Goal: Check status

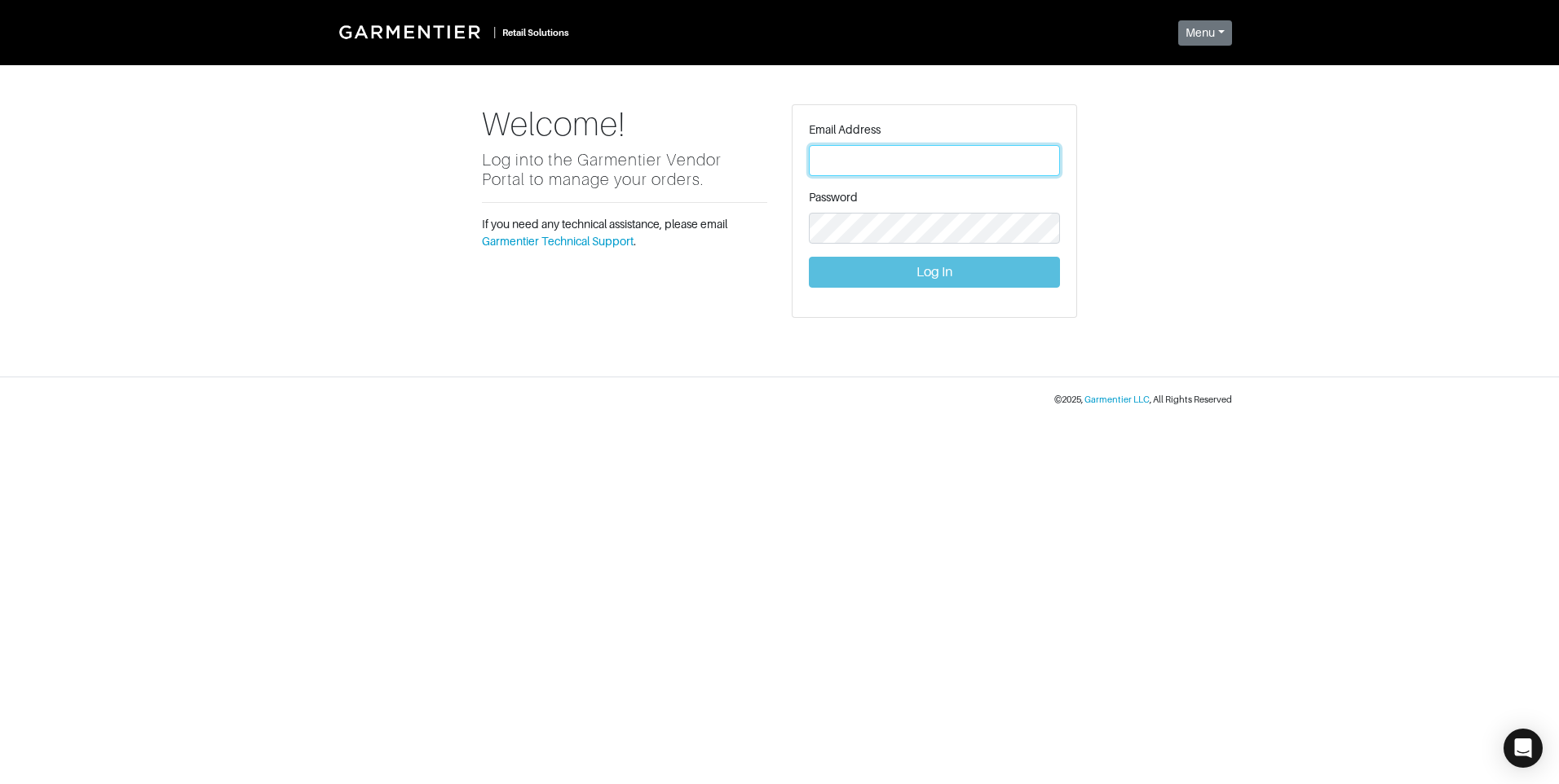
type input "[PERSON_NAME][EMAIL_ADDRESS][DOMAIN_NAME]"
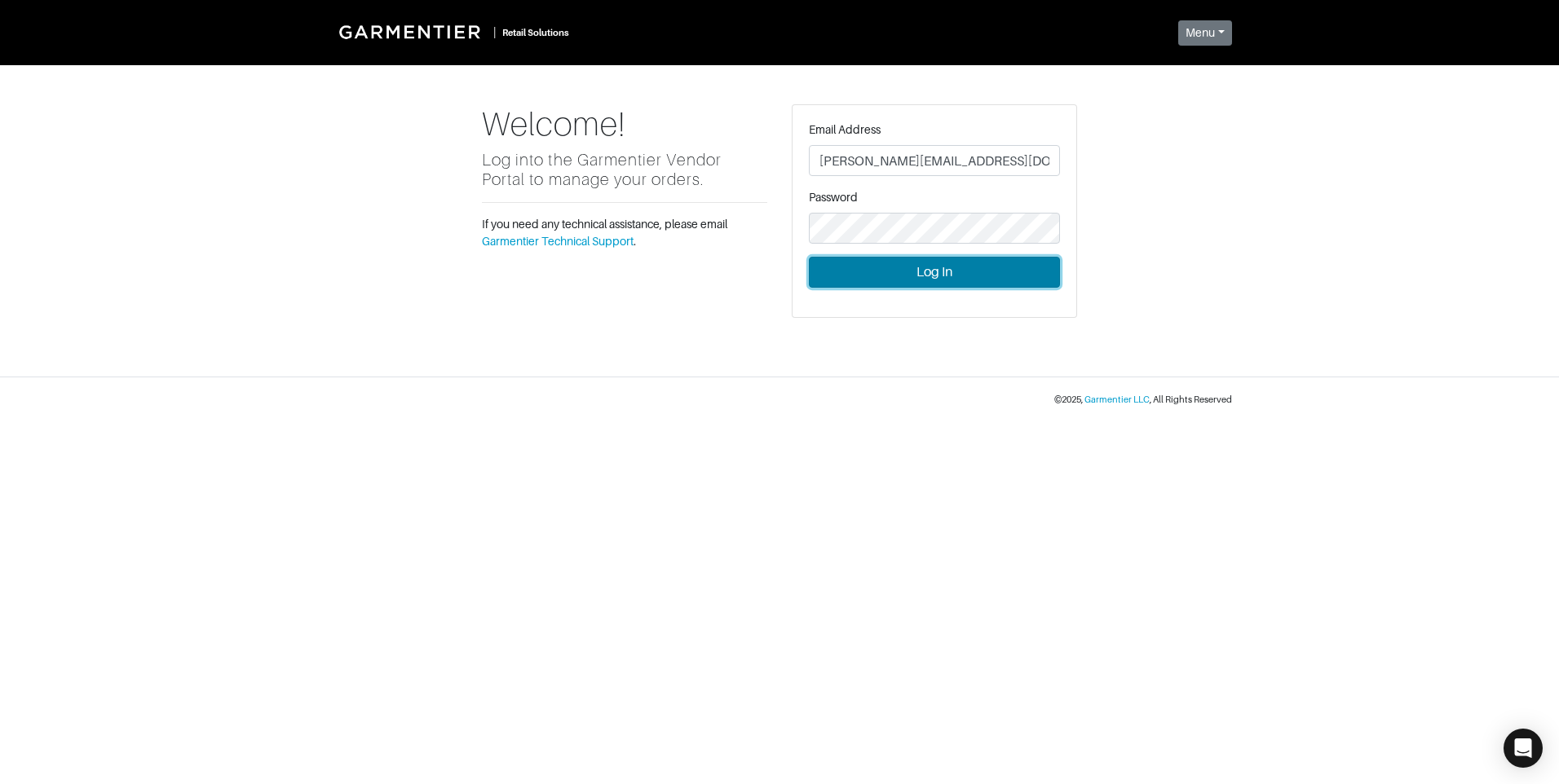
click at [955, 274] on button "Log In" at bounding box center [933, 272] width 251 height 31
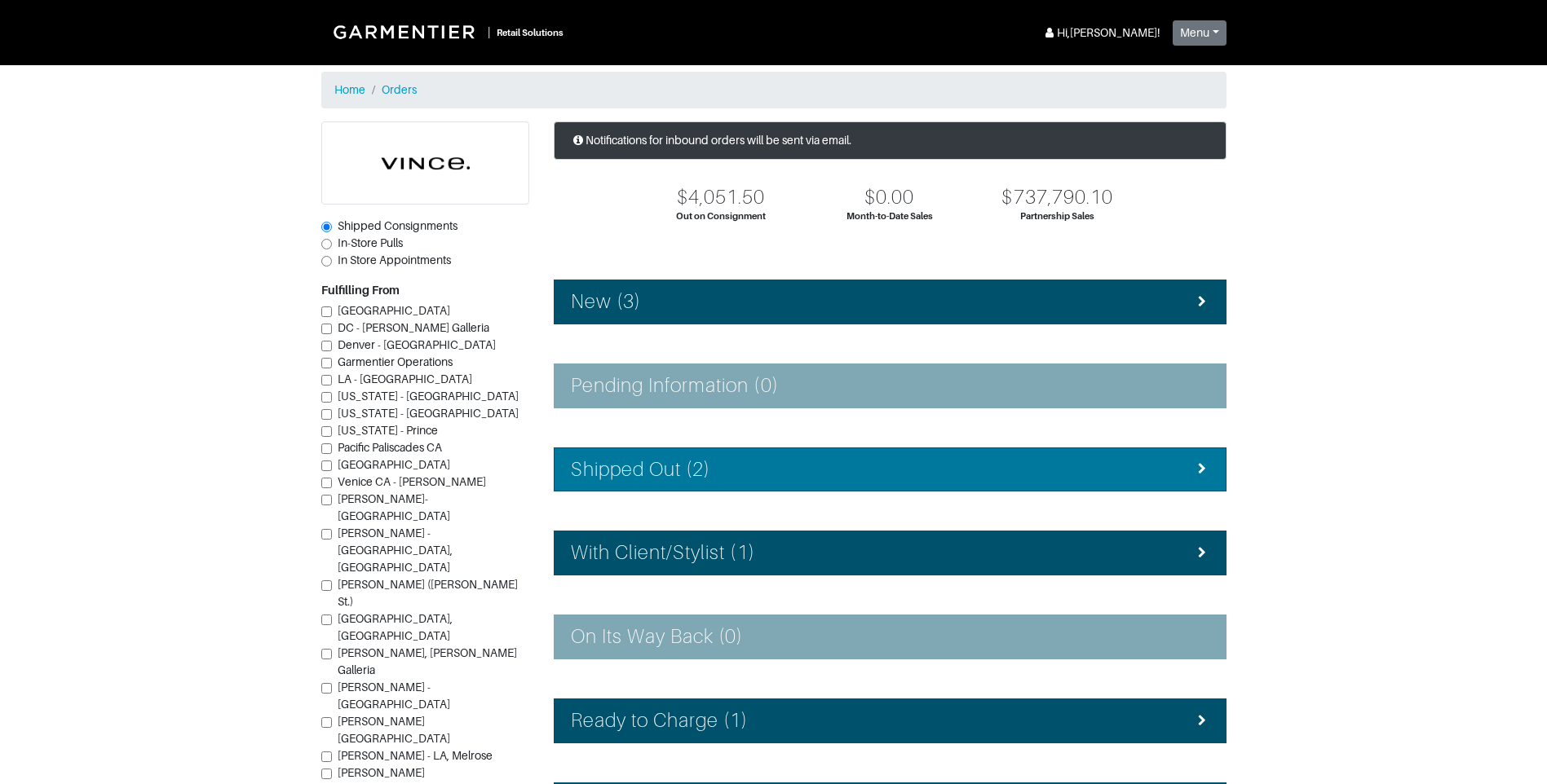
click at [878, 463] on div "Shipped Out (2)" at bounding box center [890, 470] width 638 height 23
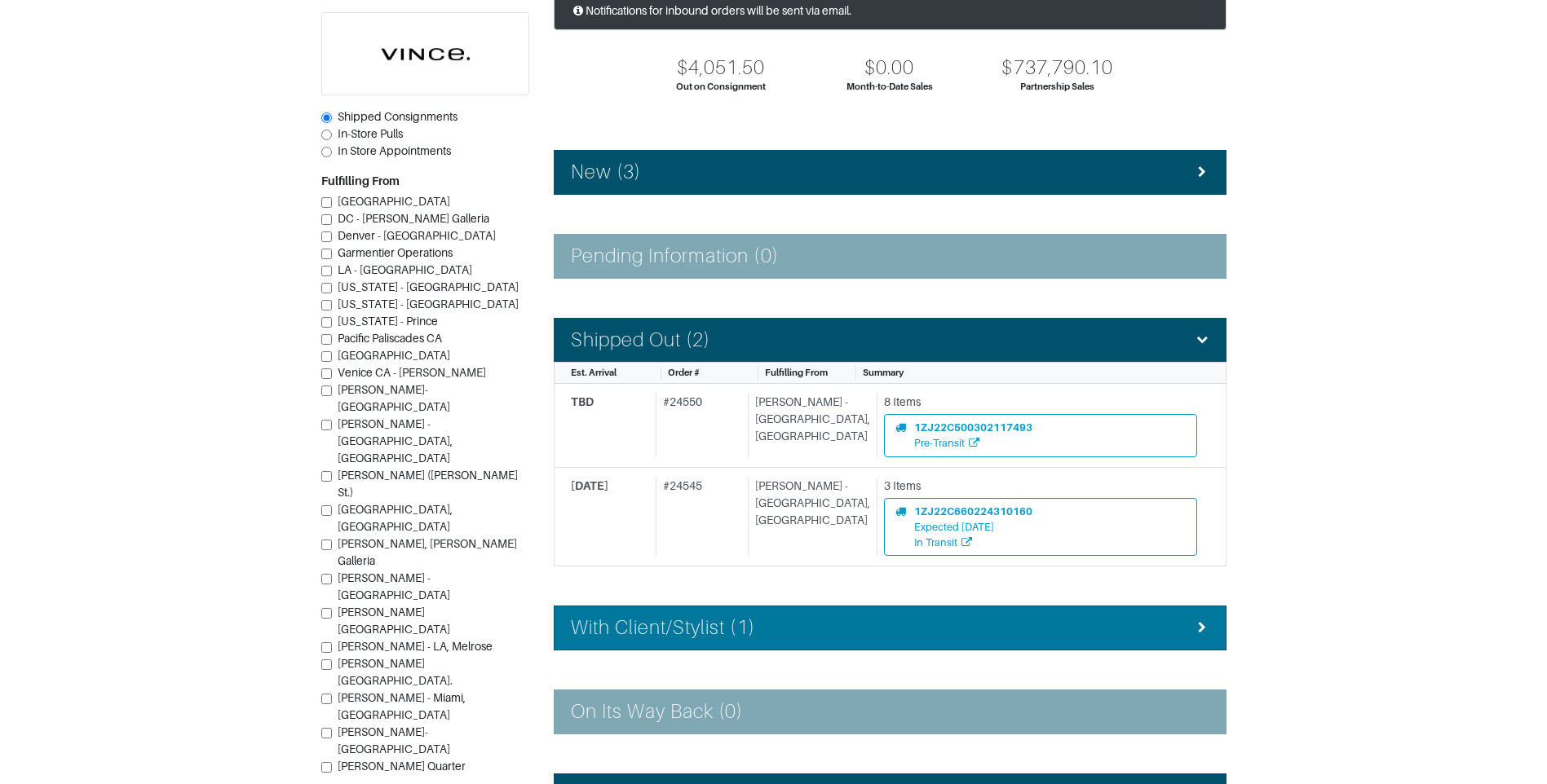
scroll to position [163, 0]
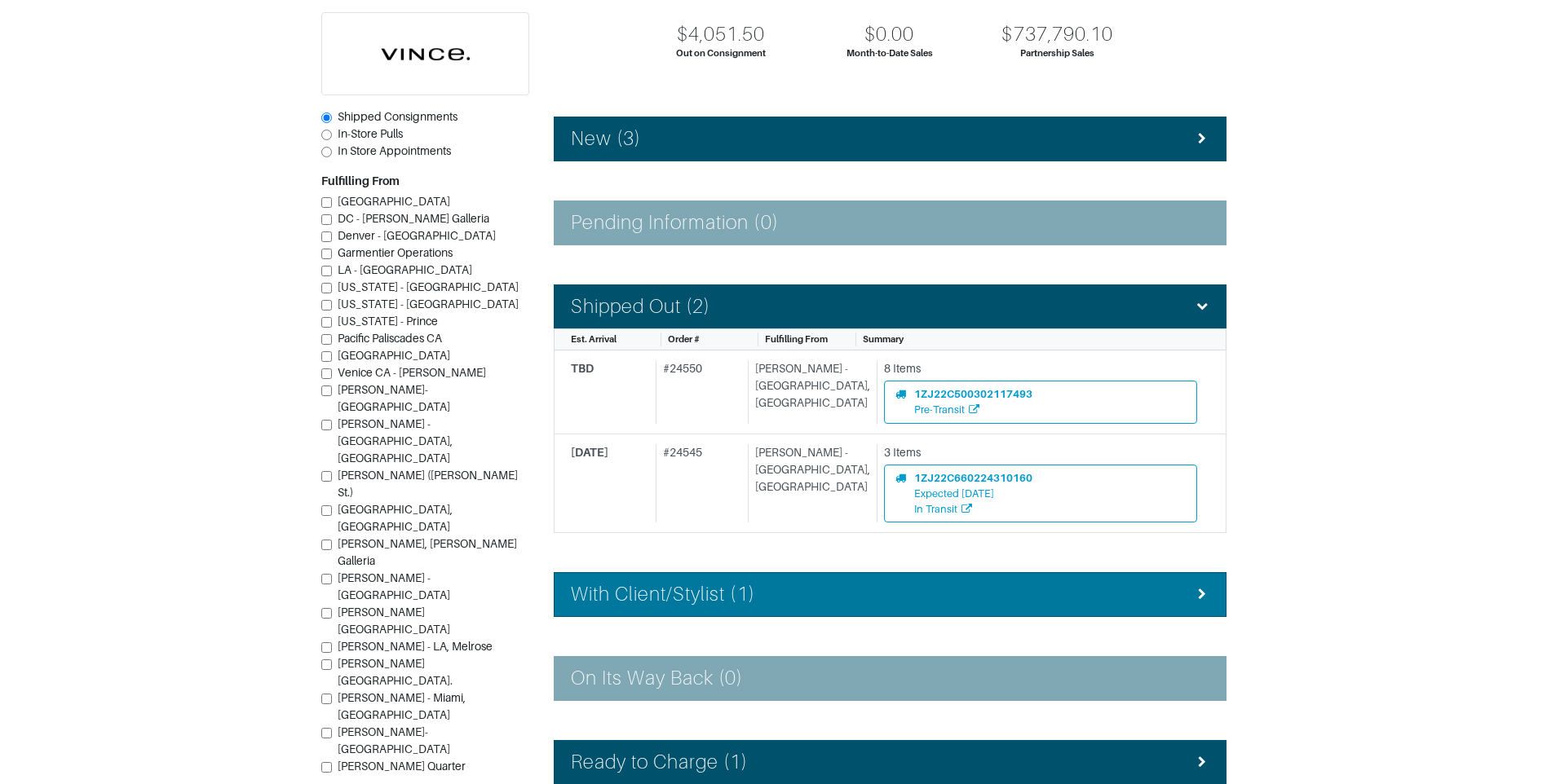
click at [876, 601] on div "With Client/Stylist (1)" at bounding box center [890, 594] width 638 height 23
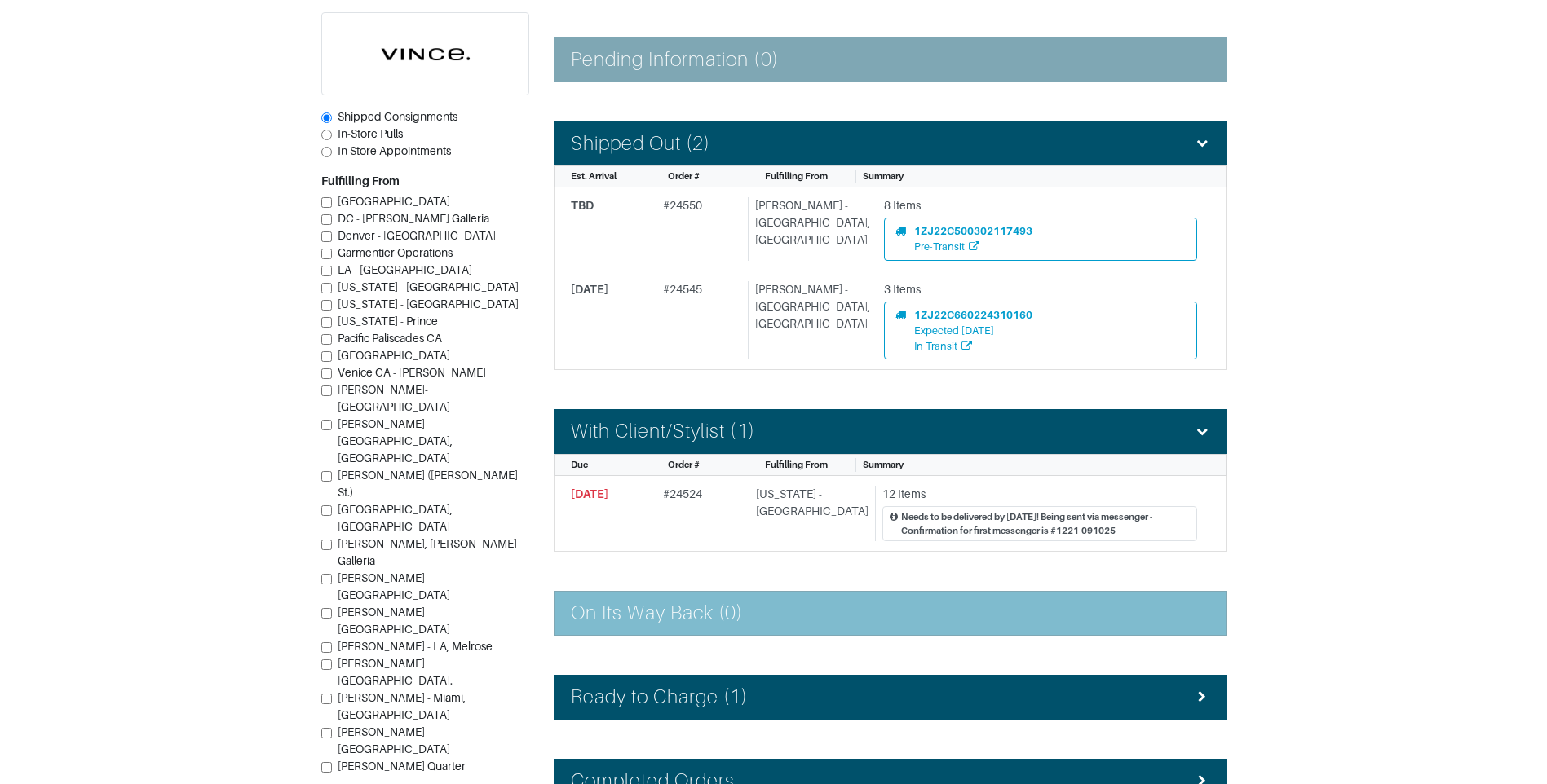
scroll to position [408, 0]
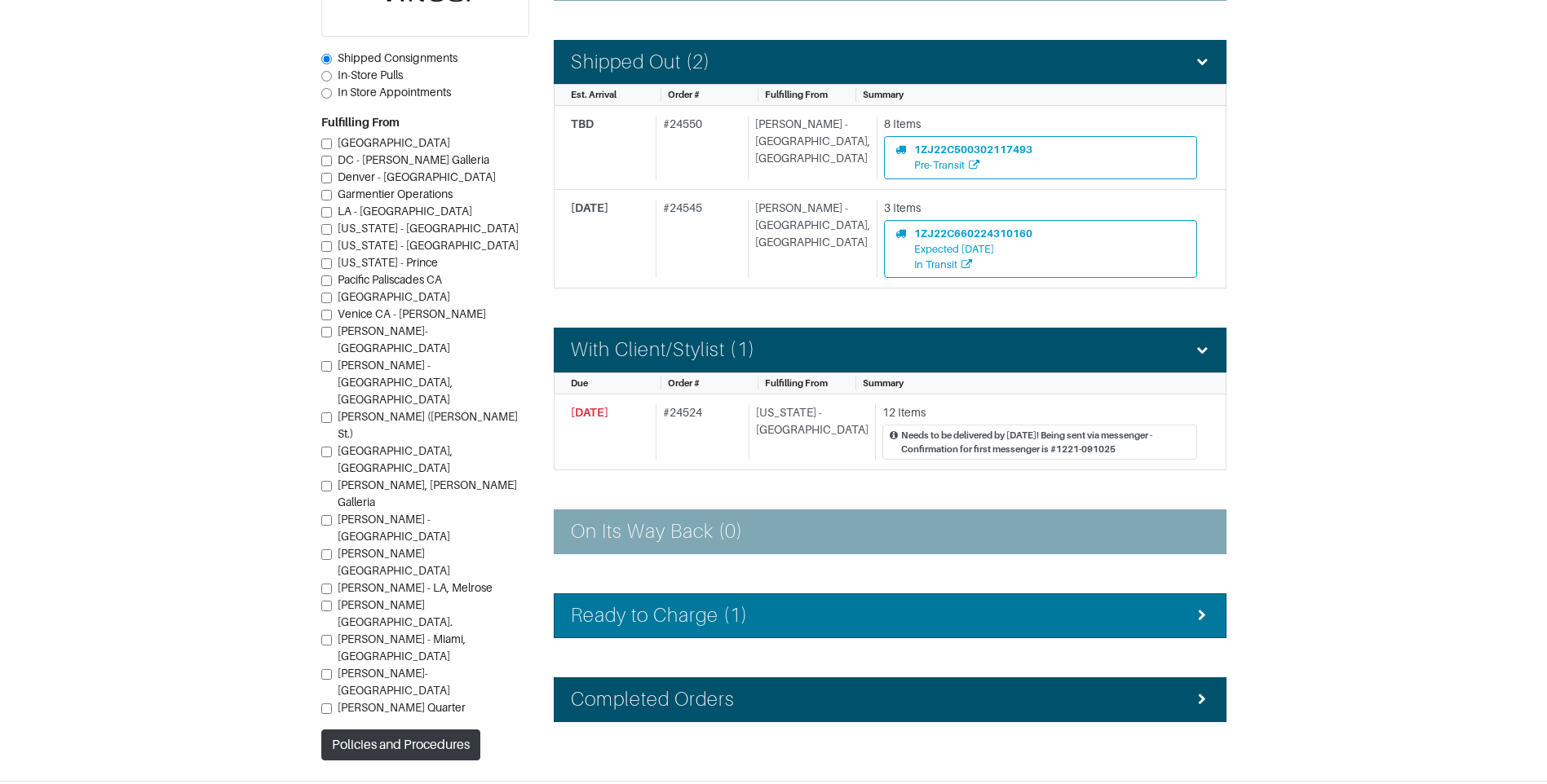
click at [903, 610] on div "Ready to Charge (1)" at bounding box center [890, 615] width 638 height 23
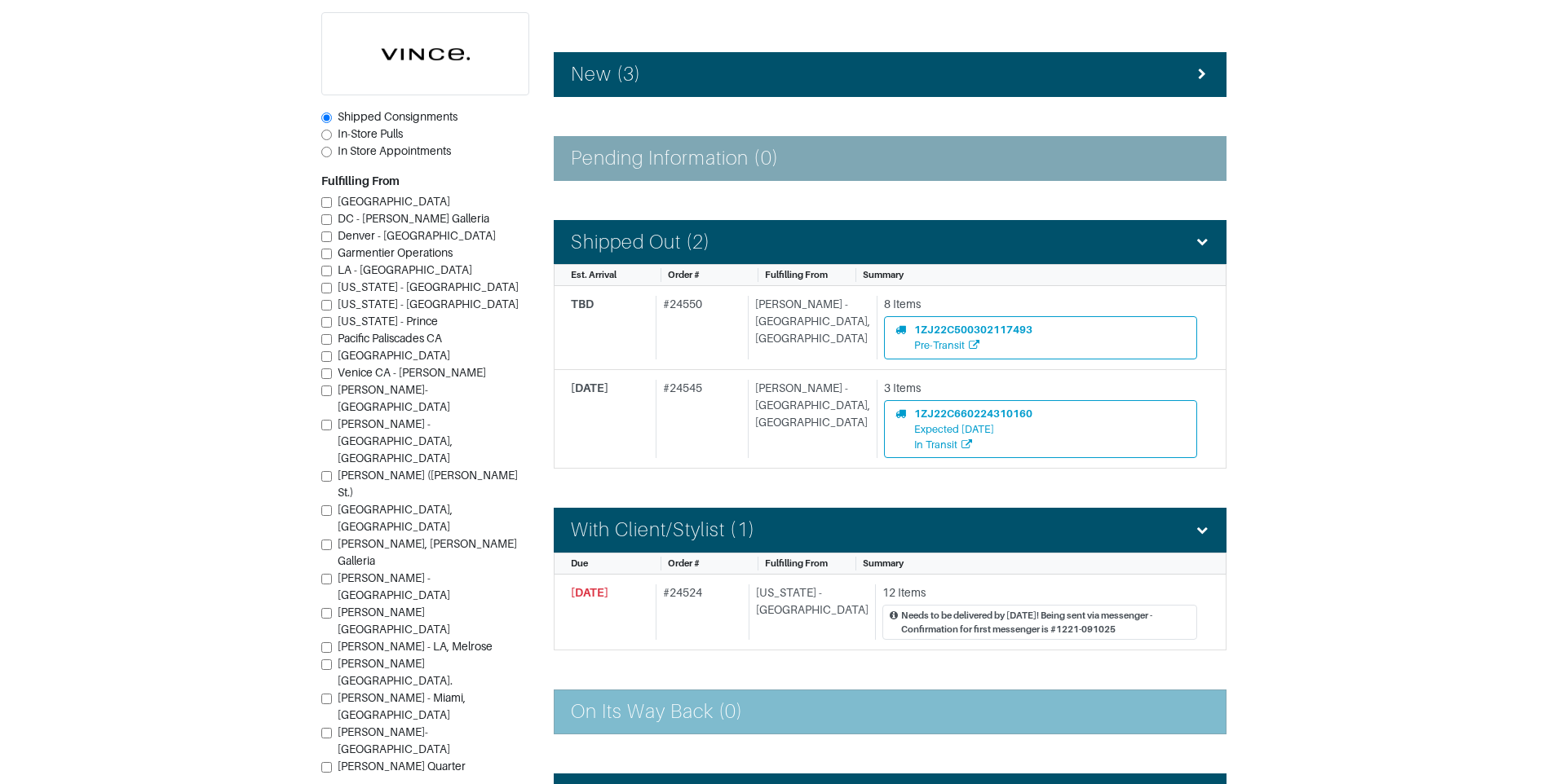
scroll to position [198, 0]
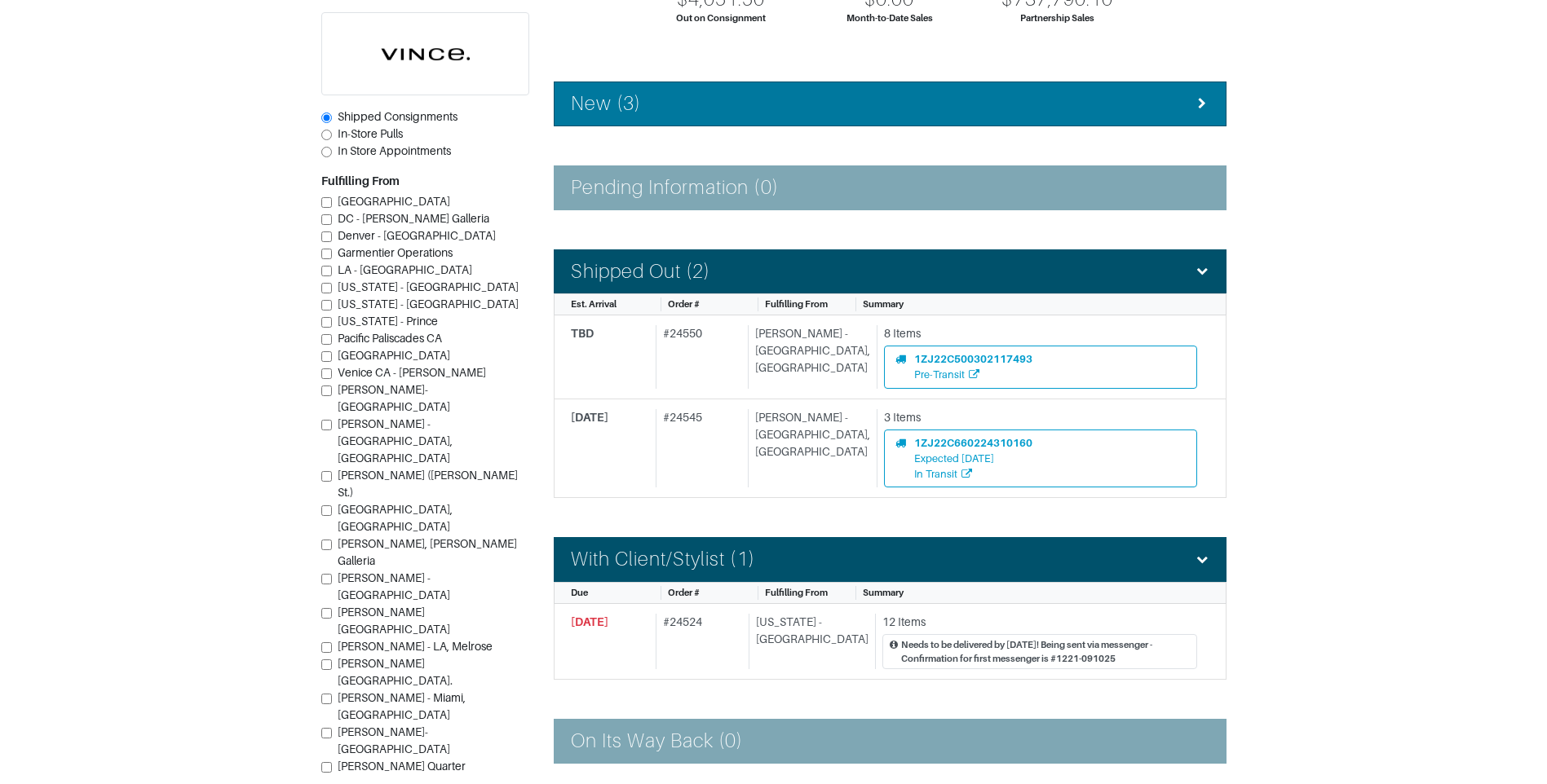
click at [867, 117] on li "New (3)" at bounding box center [890, 103] width 673 height 44
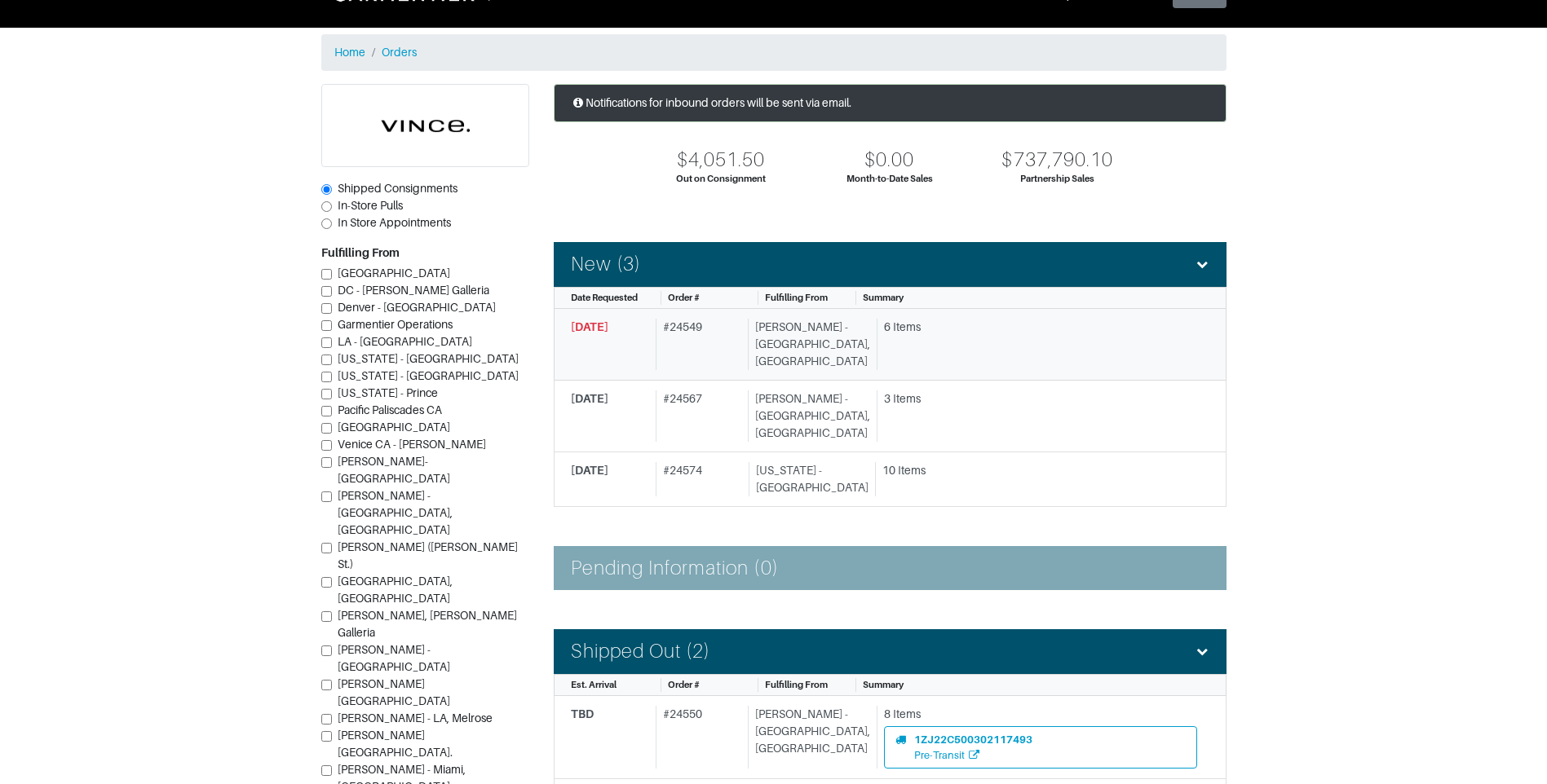
scroll to position [0, 0]
